Goal: Task Accomplishment & Management: Manage account settings

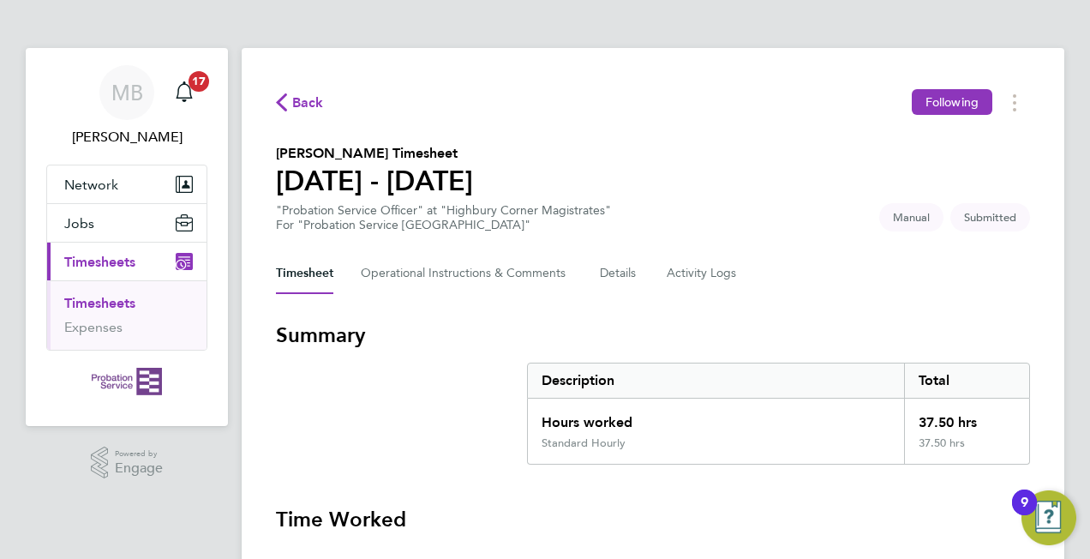
click at [98, 307] on link "Timesheets" at bounding box center [99, 303] width 71 height 16
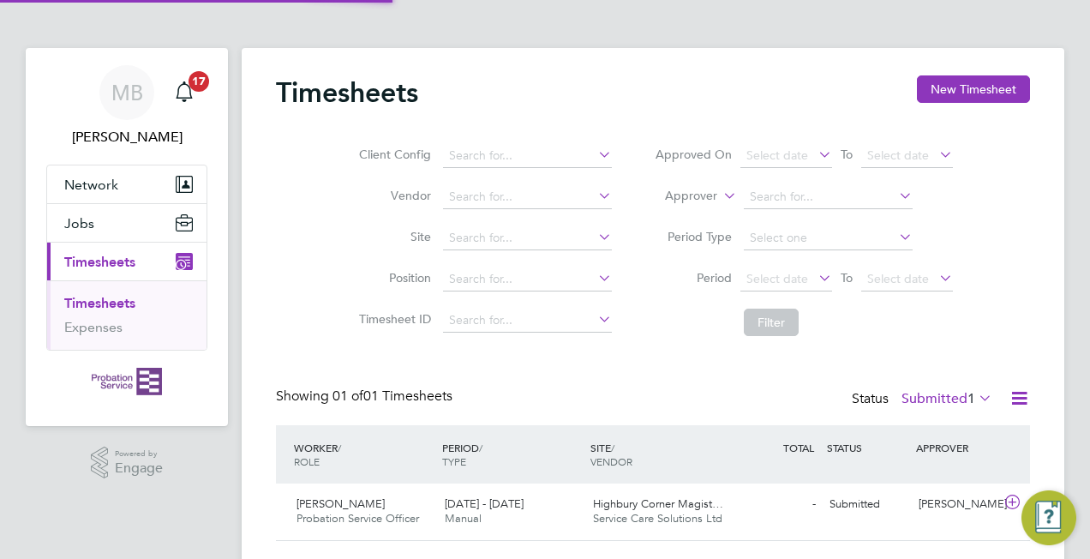
scroll to position [43, 148]
click at [444, 507] on div "18 - 24 Aug 2025 Manual" at bounding box center [512, 511] width 148 height 43
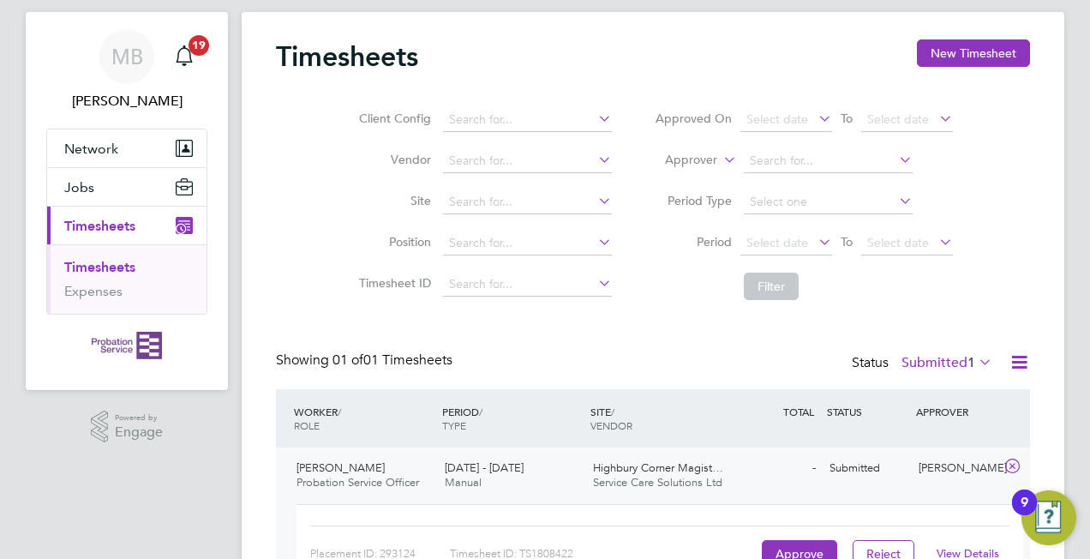
scroll to position [151, 0]
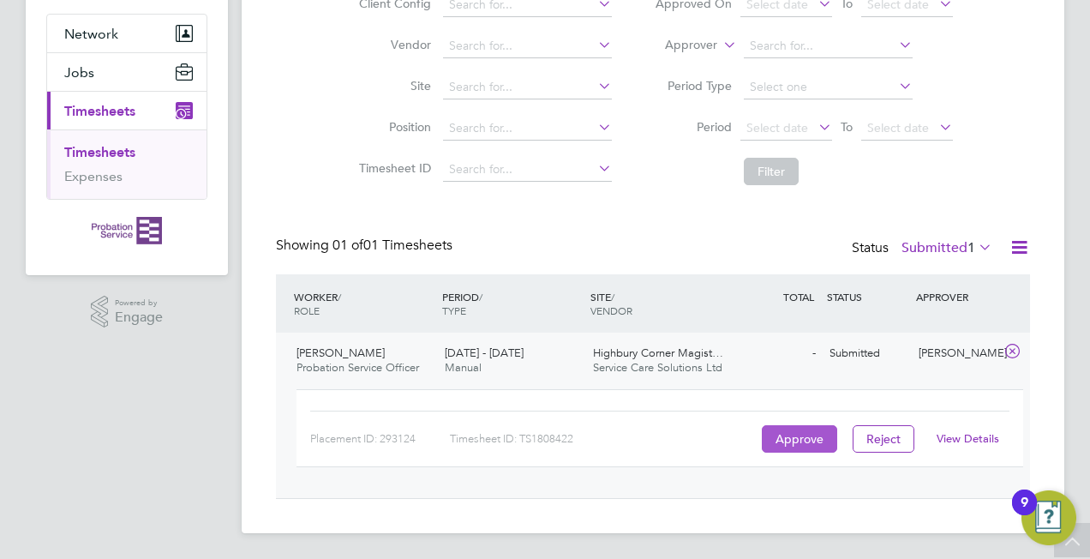
click at [792, 437] on button "Approve" at bounding box center [799, 438] width 75 height 27
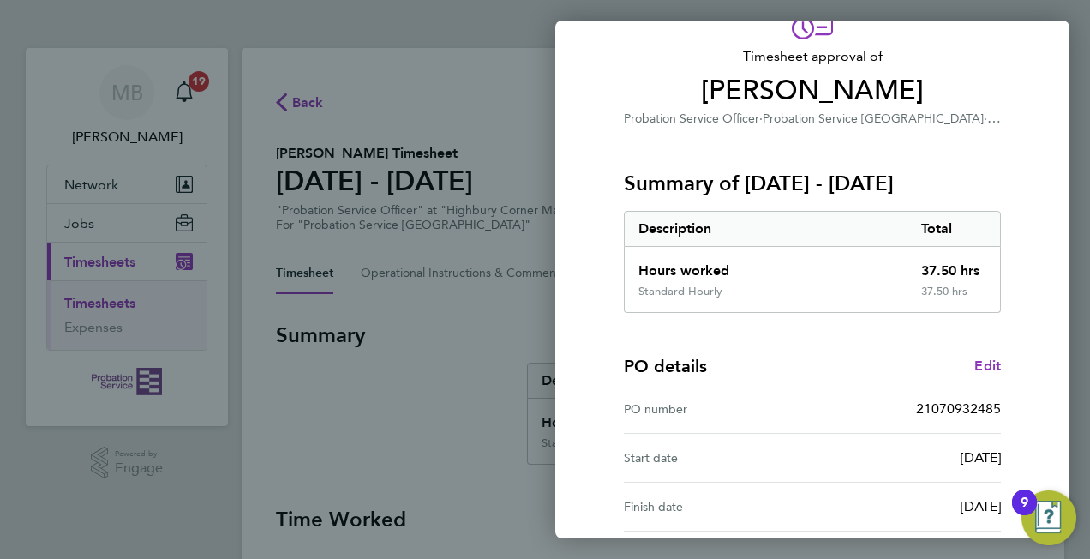
scroll to position [260, 0]
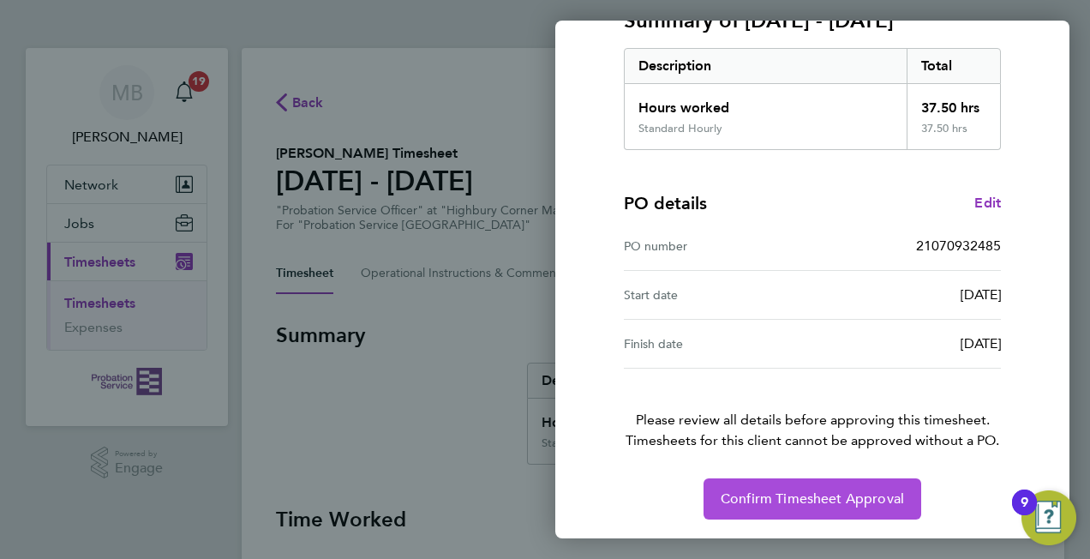
click at [809, 494] on span "Confirm Timesheet Approval" at bounding box center [812, 498] width 183 height 17
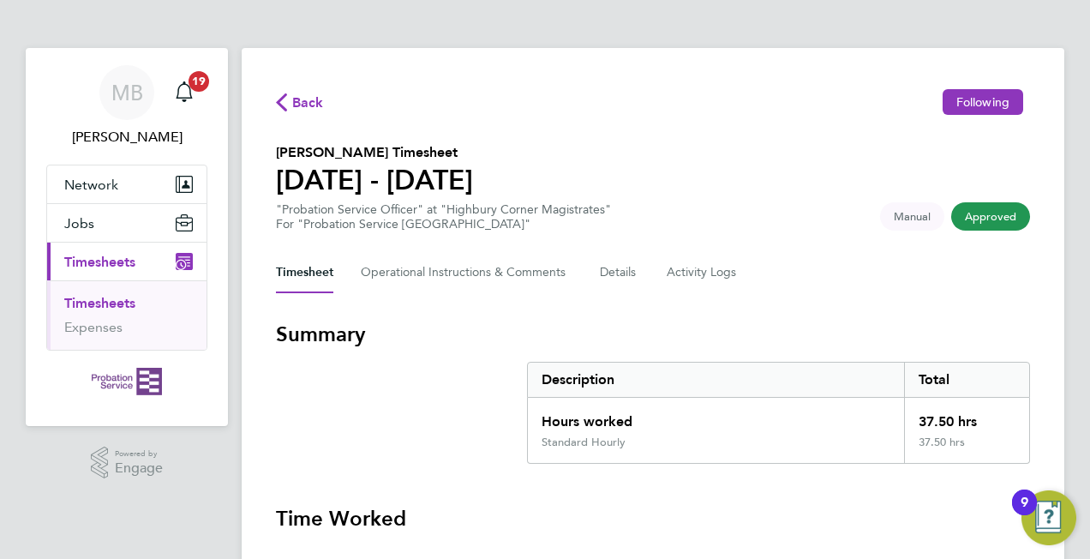
click at [98, 260] on span "Timesheets" at bounding box center [99, 262] width 71 height 16
click at [81, 299] on link "Timesheets" at bounding box center [99, 303] width 71 height 16
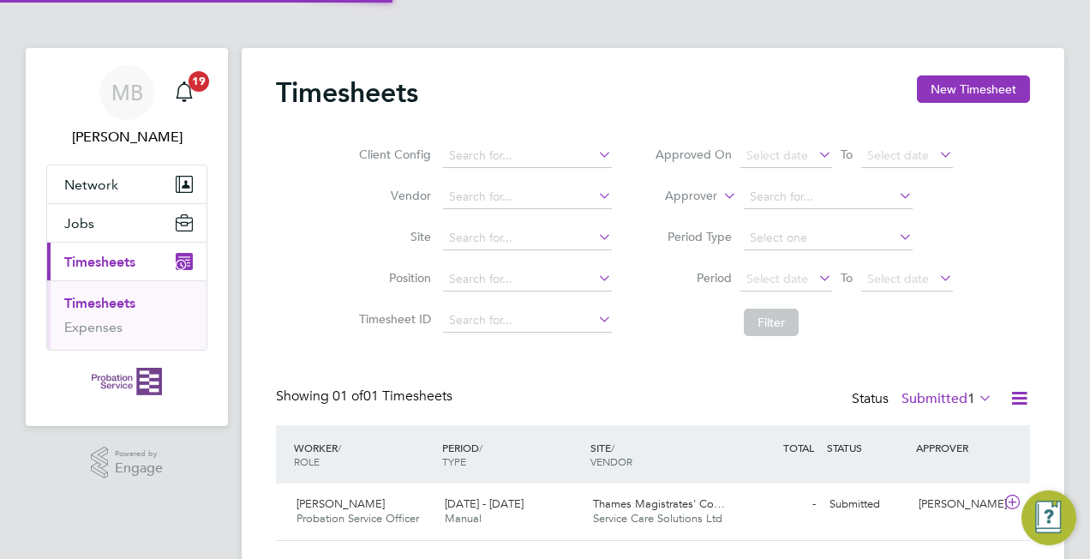
scroll to position [43, 148]
click at [549, 509] on div "18 - 24 Aug 2025 Manual" at bounding box center [512, 511] width 148 height 43
click at [670, 504] on span "Thames Magistrates' Co…" at bounding box center [659, 503] width 132 height 15
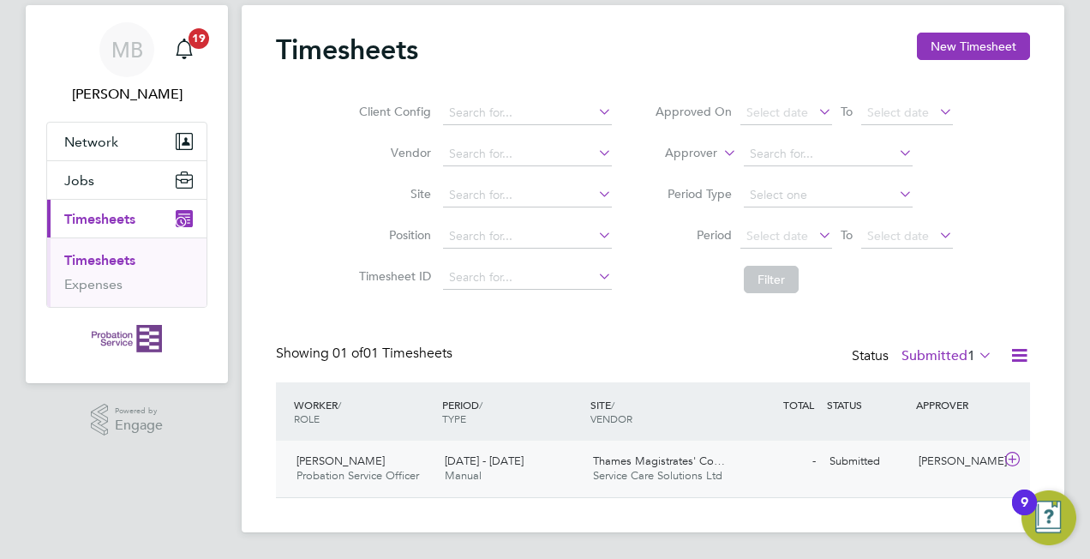
click at [356, 464] on span "Lurelle Edwin" at bounding box center [340, 460] width 88 height 15
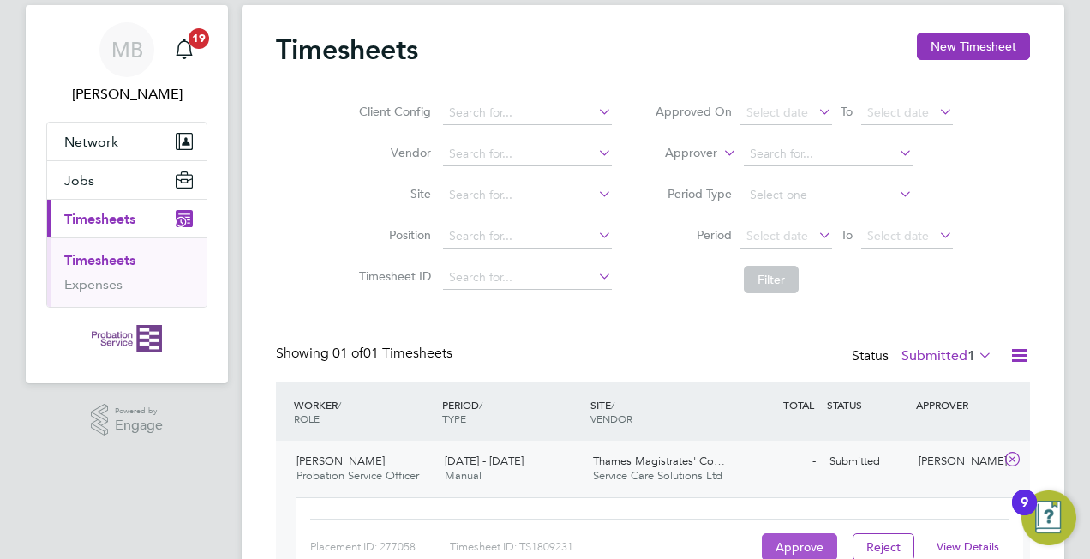
click at [802, 538] on button "Approve" at bounding box center [799, 546] width 75 height 27
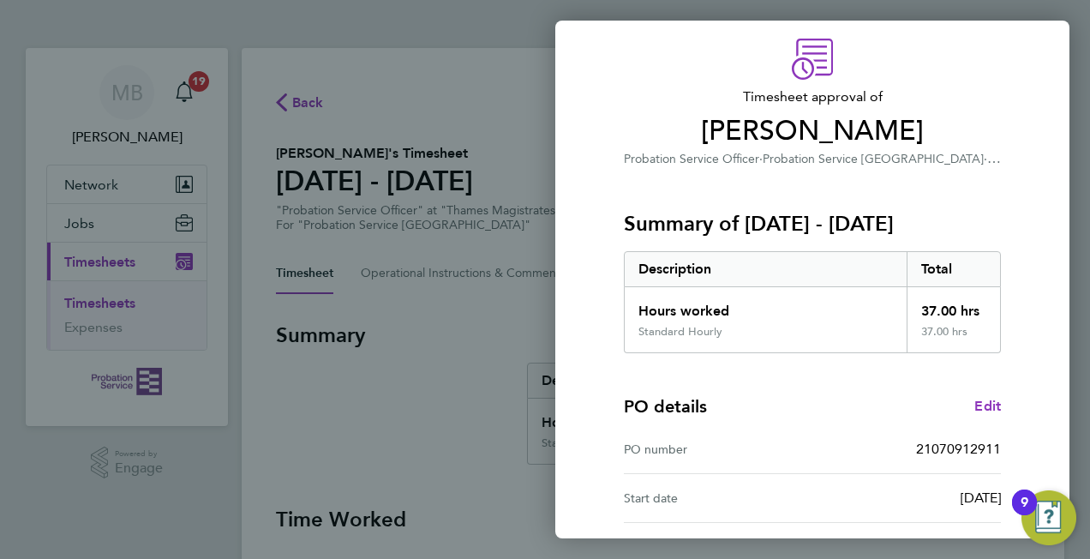
scroll to position [260, 0]
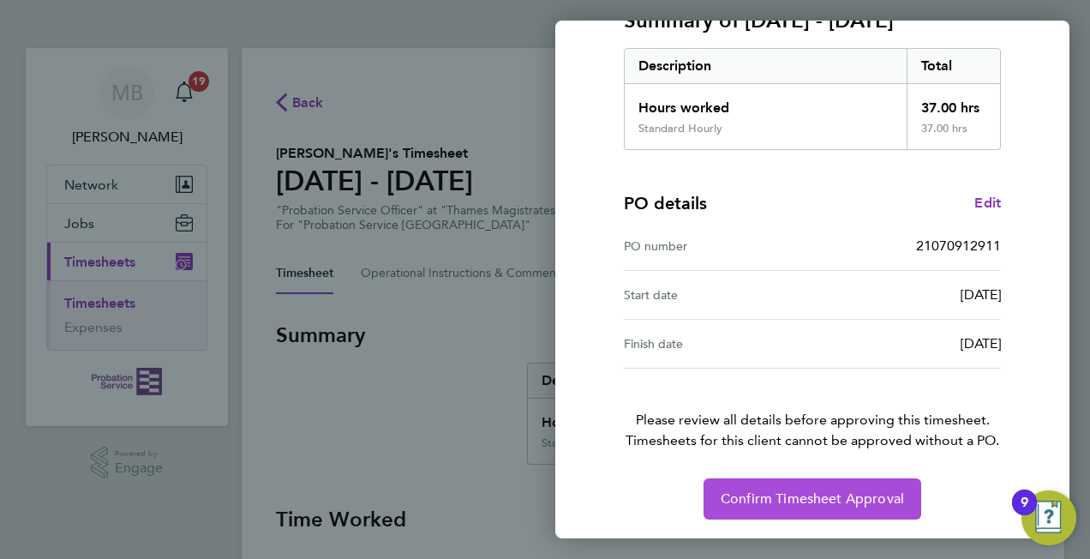
click at [796, 497] on span "Confirm Timesheet Approval" at bounding box center [812, 498] width 183 height 17
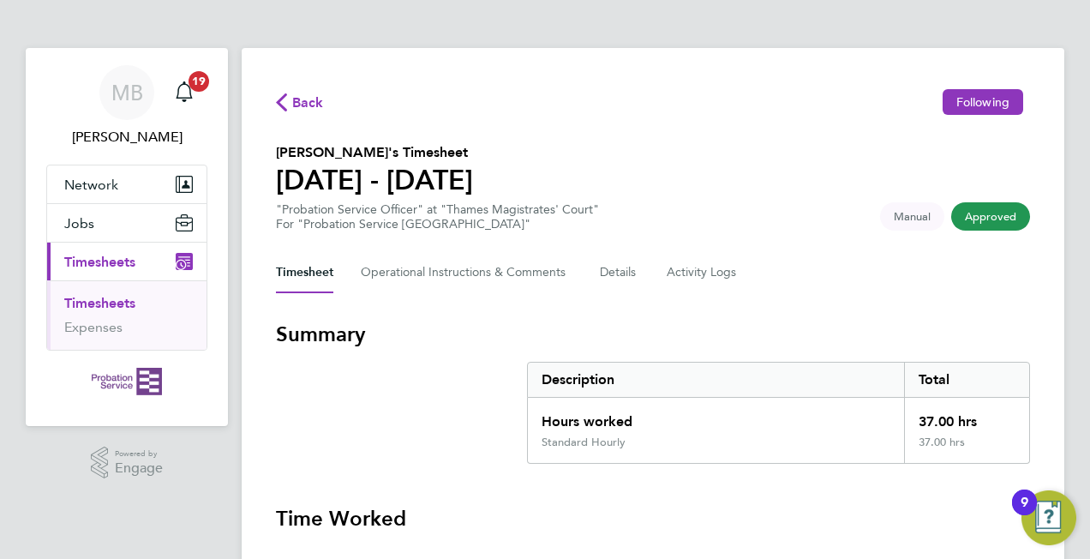
click at [93, 260] on span "Timesheets" at bounding box center [99, 262] width 71 height 16
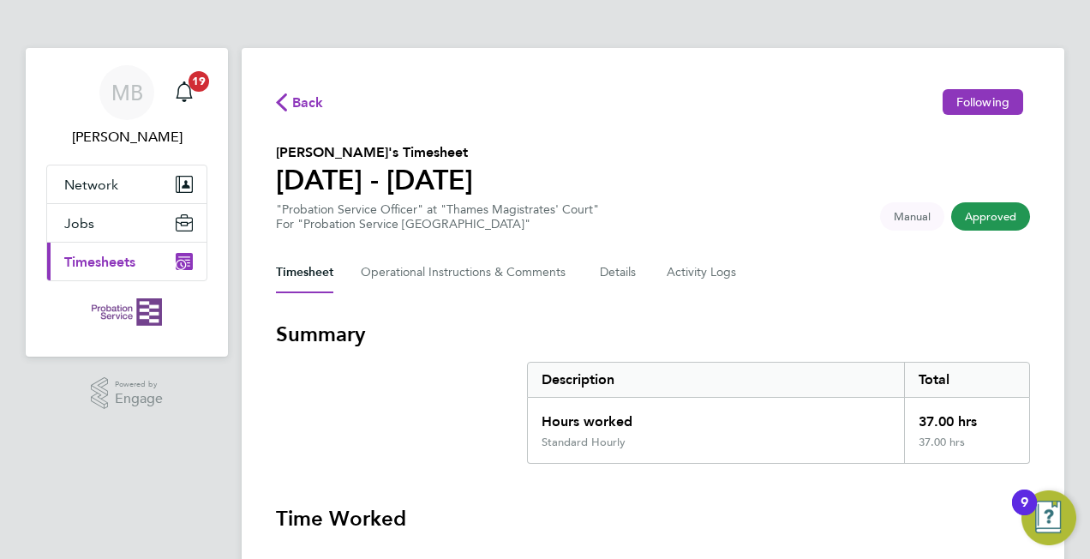
click at [99, 260] on span "Timesheets" at bounding box center [99, 262] width 71 height 16
